Goal: Transaction & Acquisition: Purchase product/service

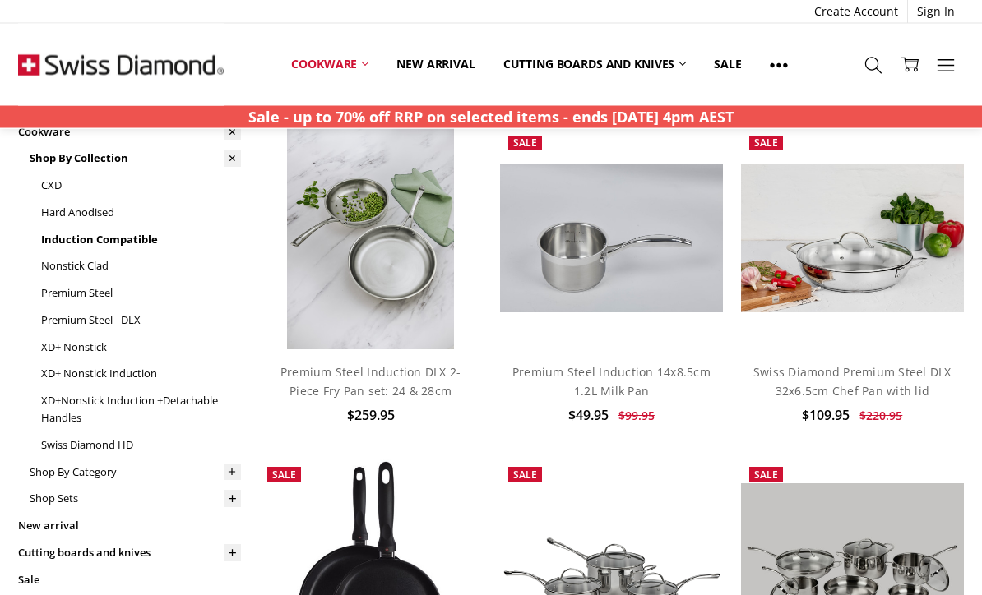
scroll to position [71, 0]
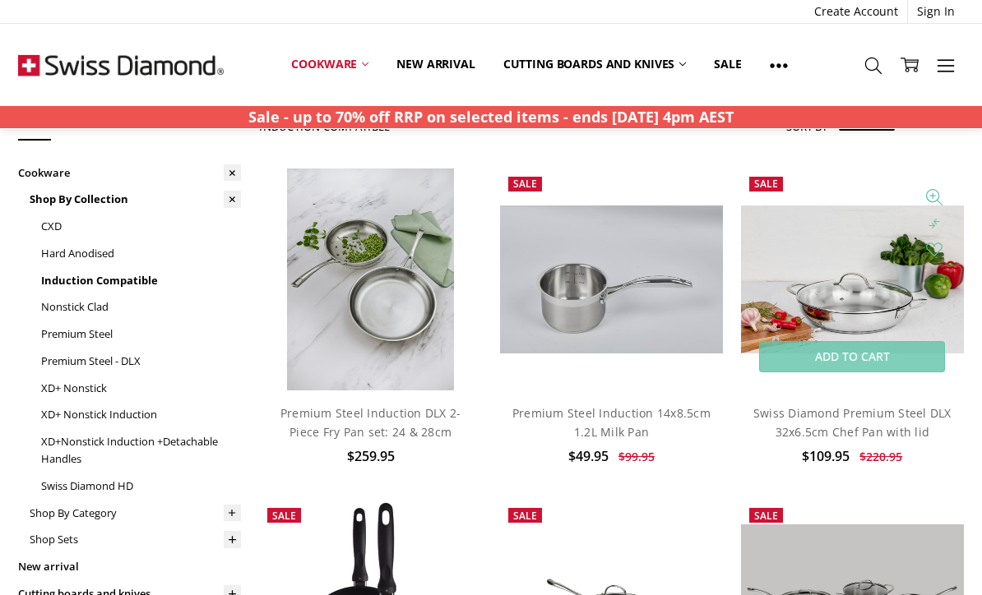
click at [864, 285] on img at bounding box center [852, 280] width 223 height 149
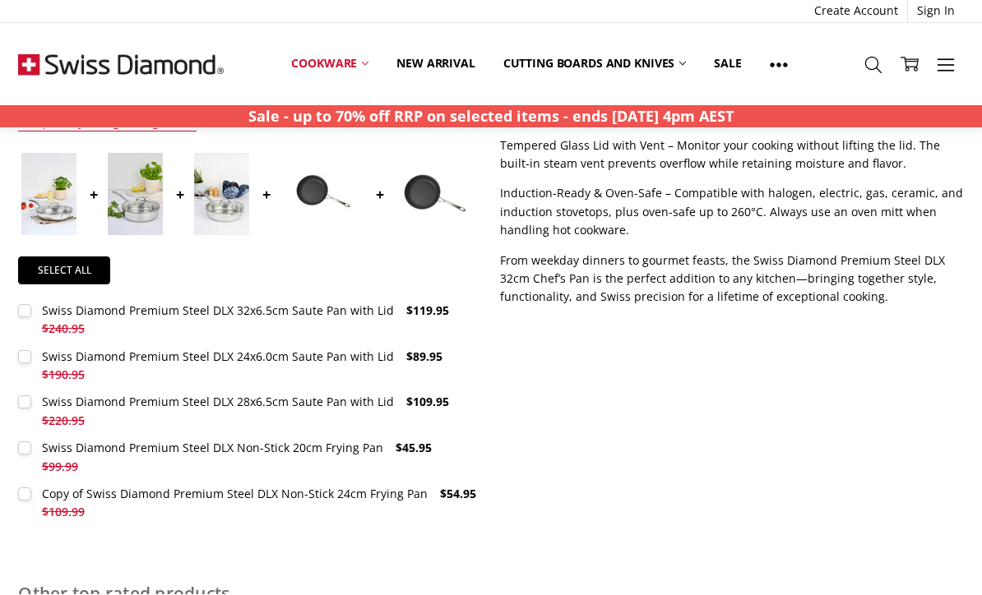
scroll to position [664, 0]
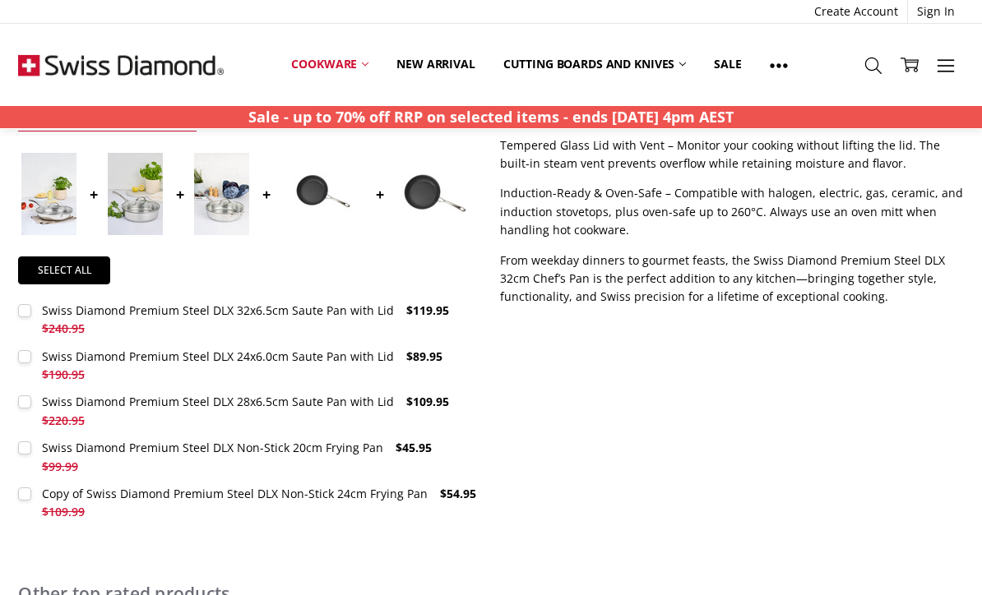
click at [53, 198] on img at bounding box center [48, 194] width 55 height 82
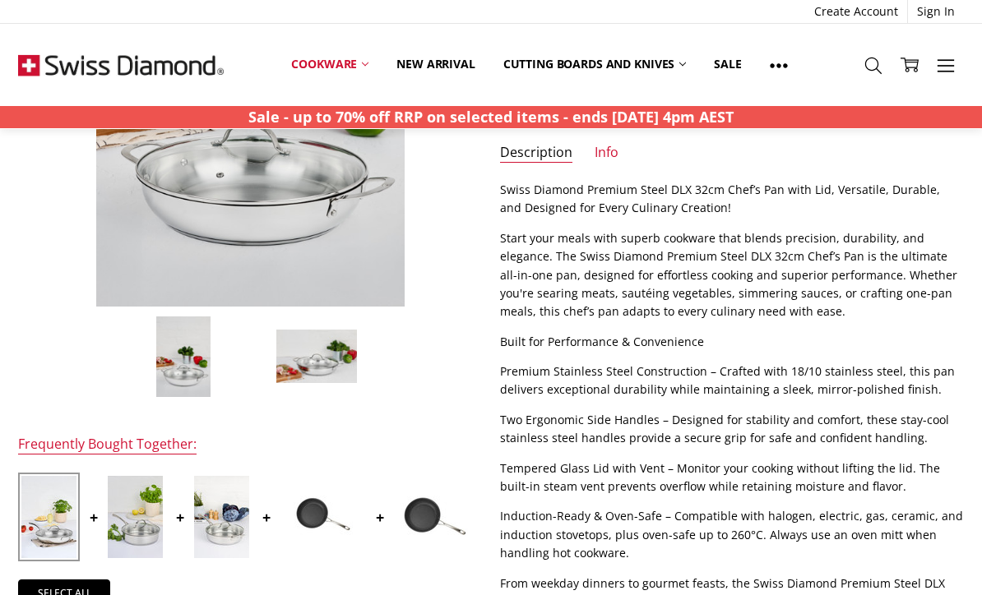
scroll to position [342, 0]
click at [38, 510] on img at bounding box center [48, 516] width 55 height 82
click at [40, 523] on img at bounding box center [48, 516] width 55 height 82
click at [50, 529] on img at bounding box center [48, 516] width 55 height 82
click at [137, 527] on img at bounding box center [135, 516] width 55 height 82
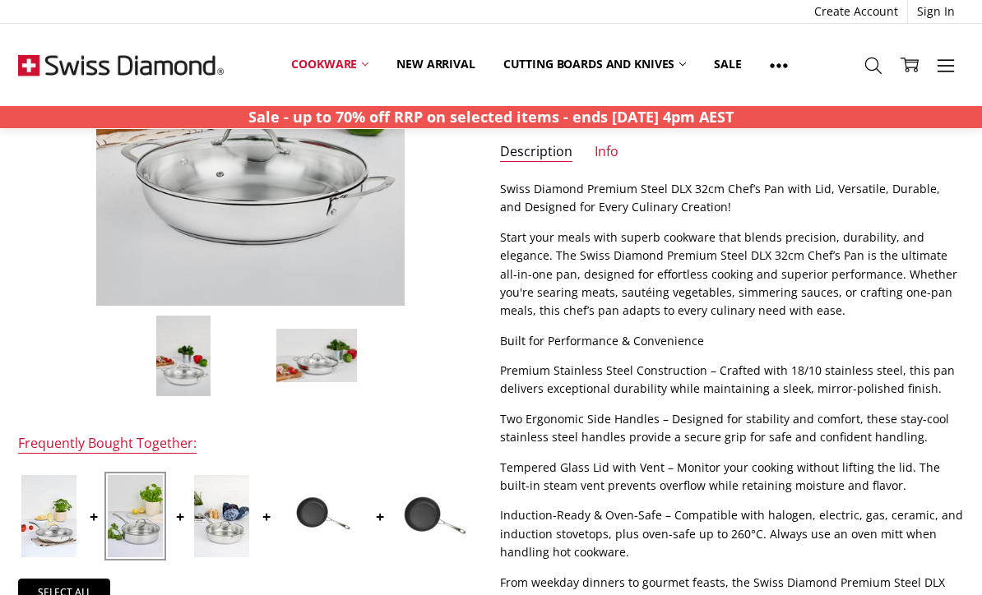
click at [135, 525] on img at bounding box center [135, 516] width 55 height 82
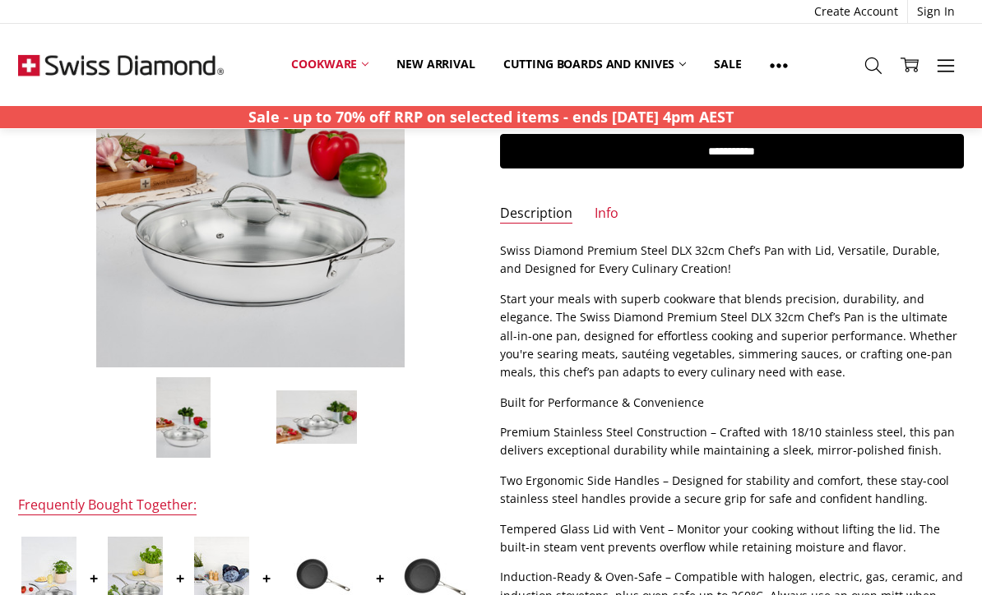
scroll to position [265, 0]
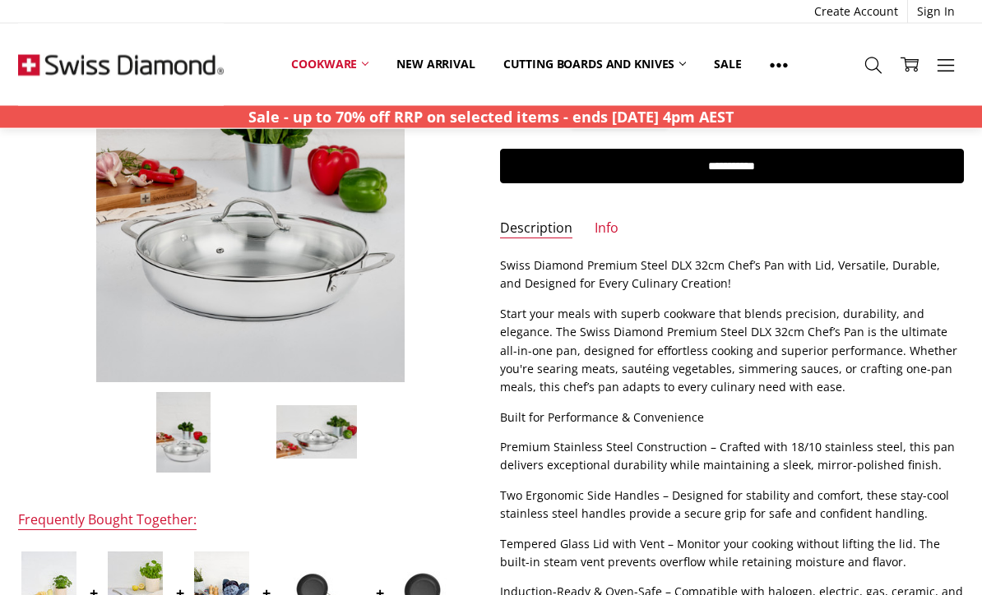
click at [322, 434] on img at bounding box center [316, 433] width 82 height 56
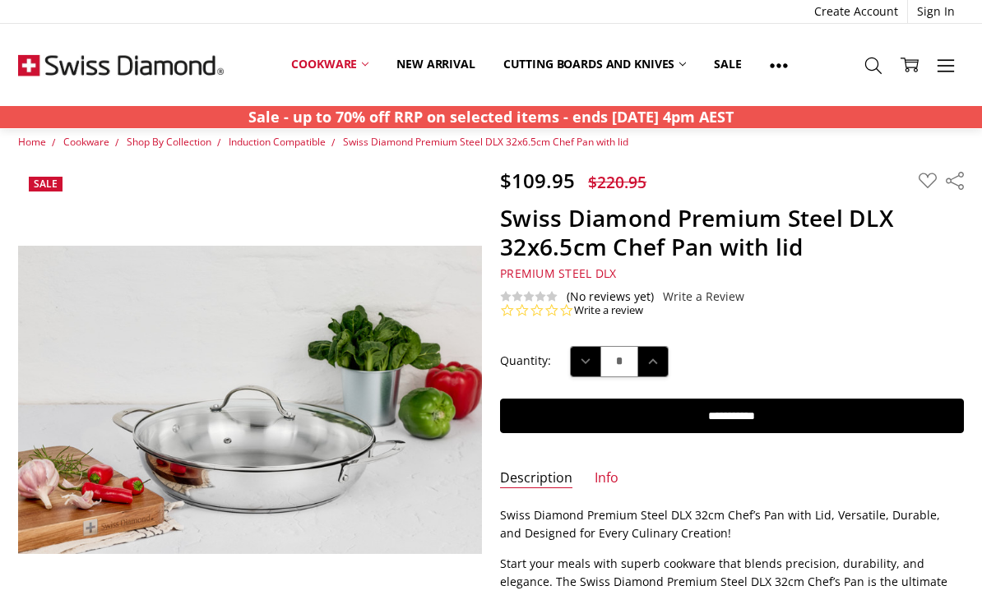
scroll to position [0, 0]
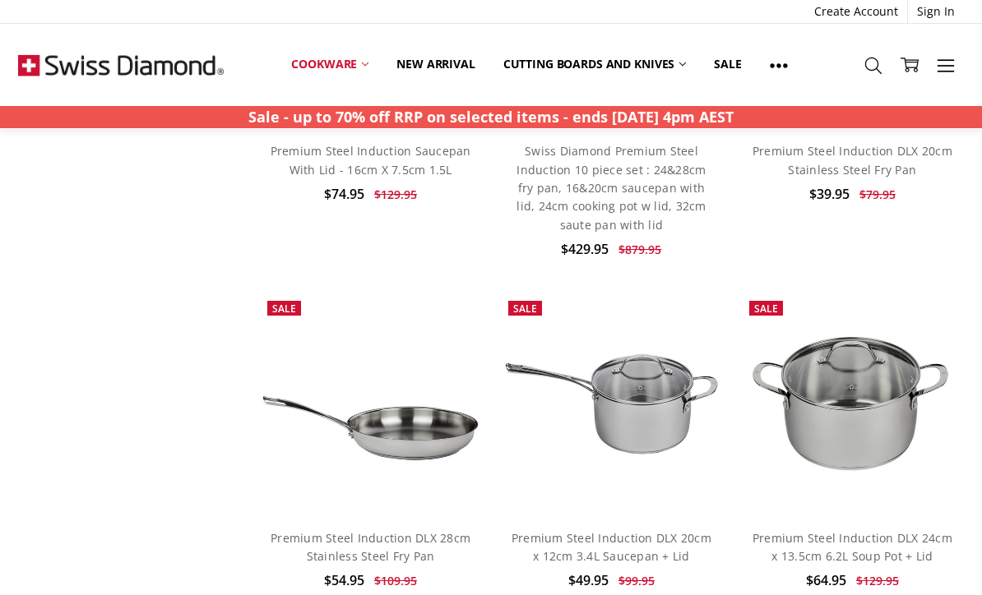
scroll to position [4442, 0]
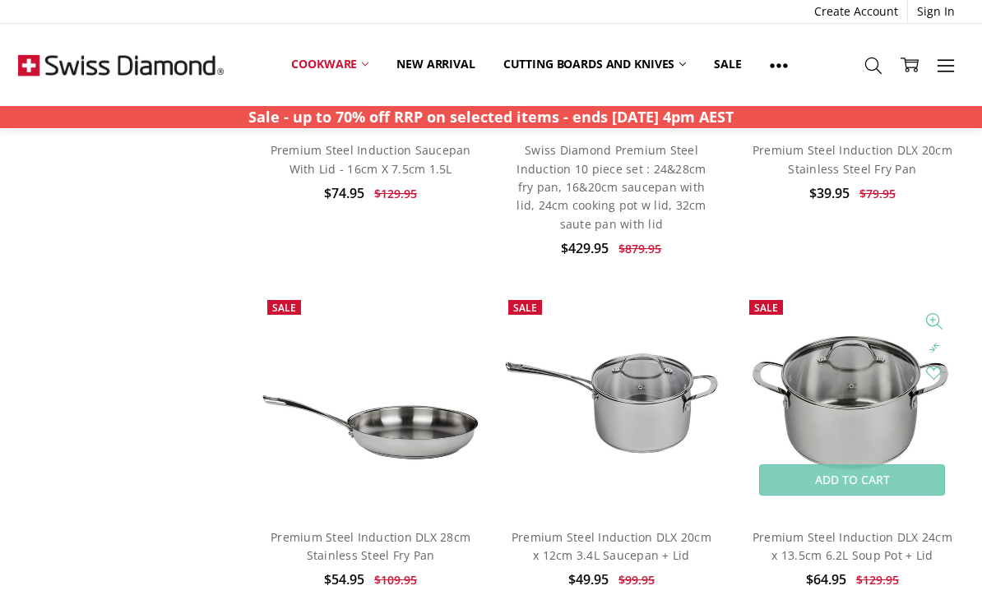
click at [854, 376] on img at bounding box center [852, 403] width 223 height 223
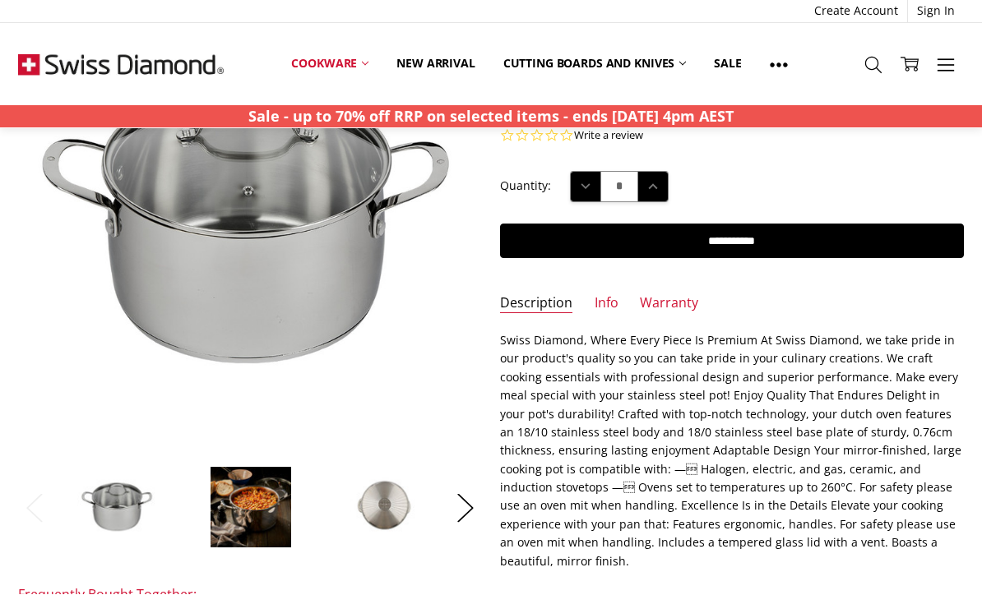
scroll to position [191, 0]
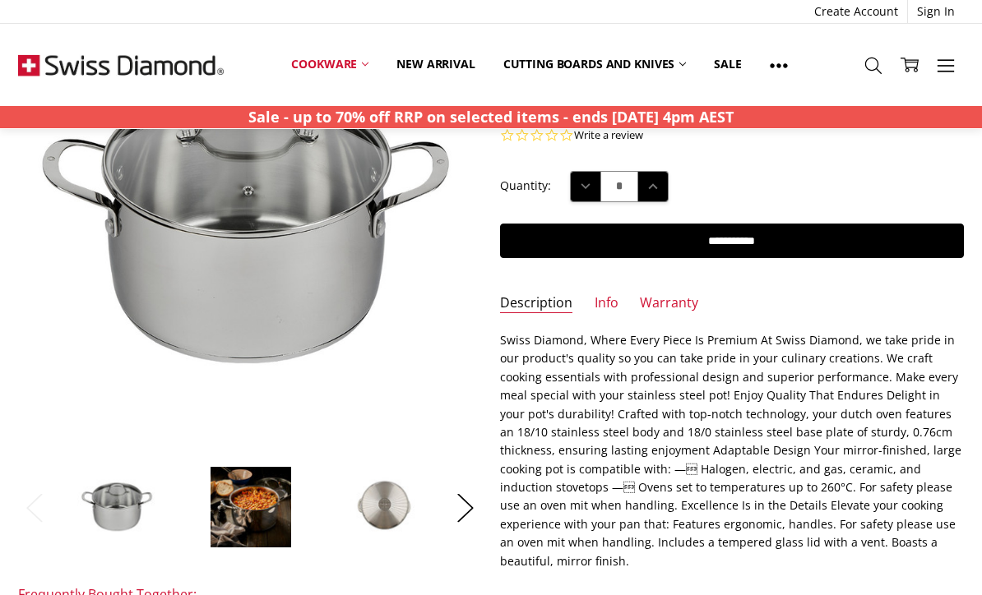
click at [251, 514] on img at bounding box center [251, 507] width 82 height 82
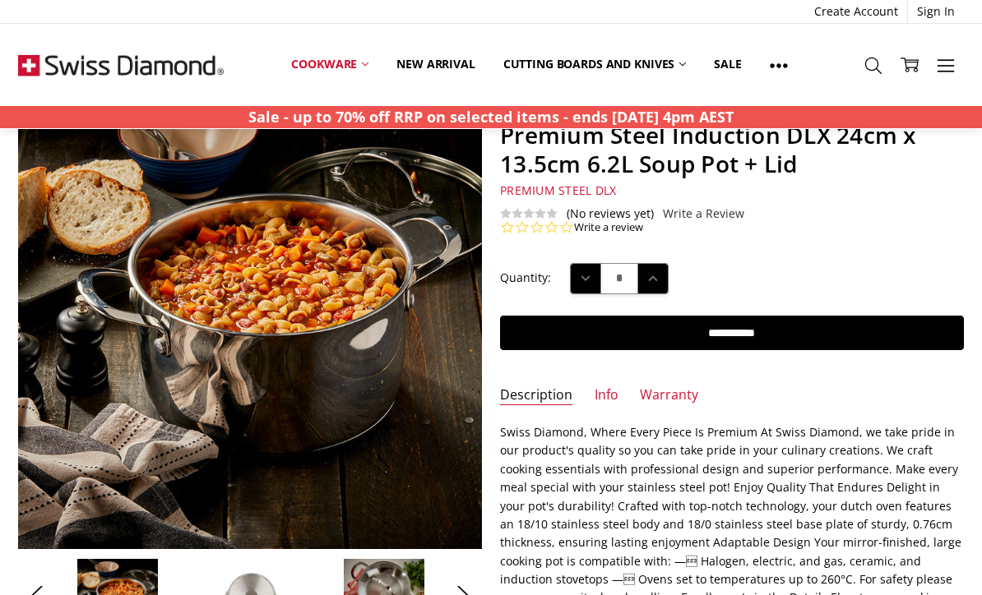
scroll to position [90, 0]
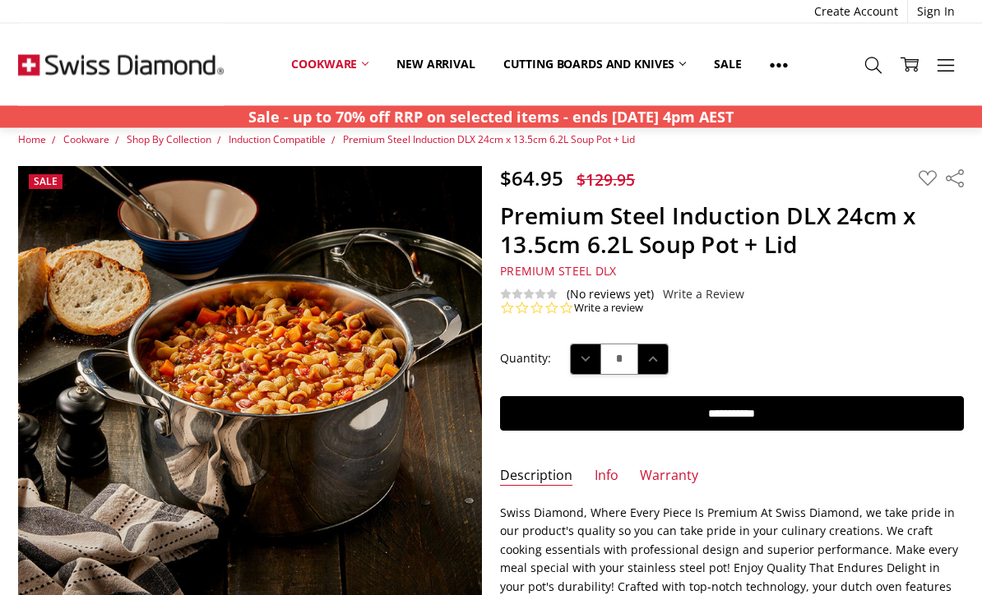
scroll to position [0, 0]
